Goal: Complete application form

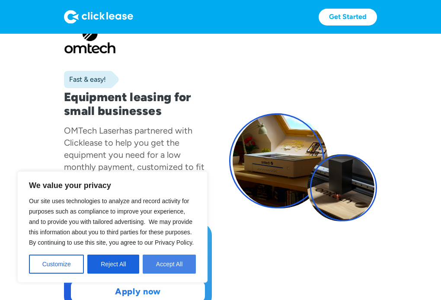
click at [168, 265] on button "Accept All" at bounding box center [169, 263] width 53 height 19
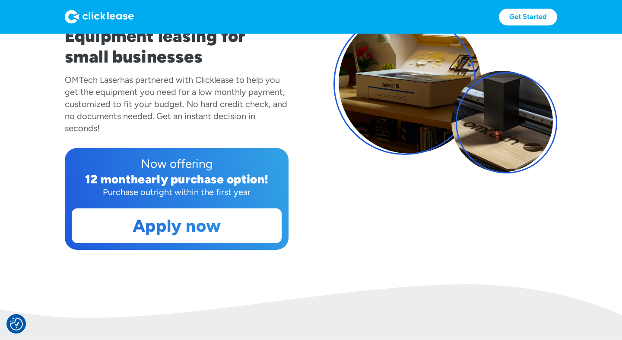
scroll to position [119, 0]
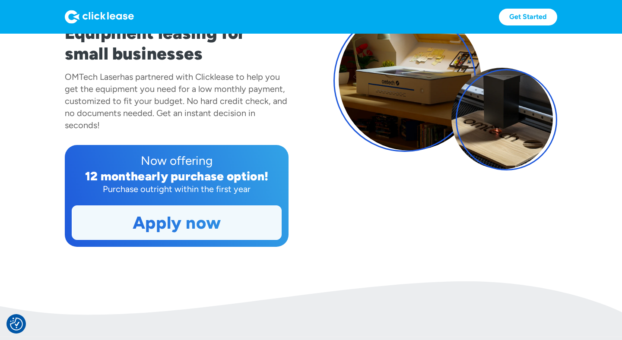
click at [218, 224] on link "Apply now" at bounding box center [176, 223] width 209 height 34
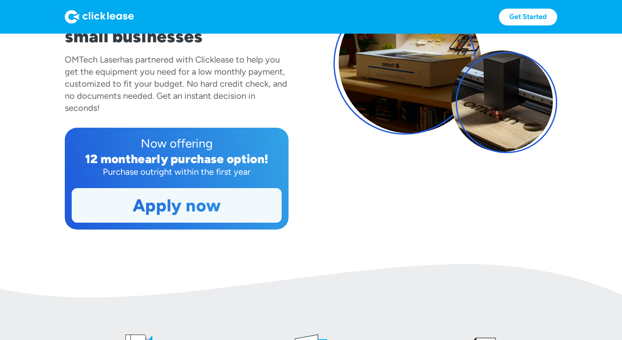
click at [199, 205] on link "Apply now" at bounding box center [176, 206] width 209 height 34
